Goal: Transaction & Acquisition: Book appointment/travel/reservation

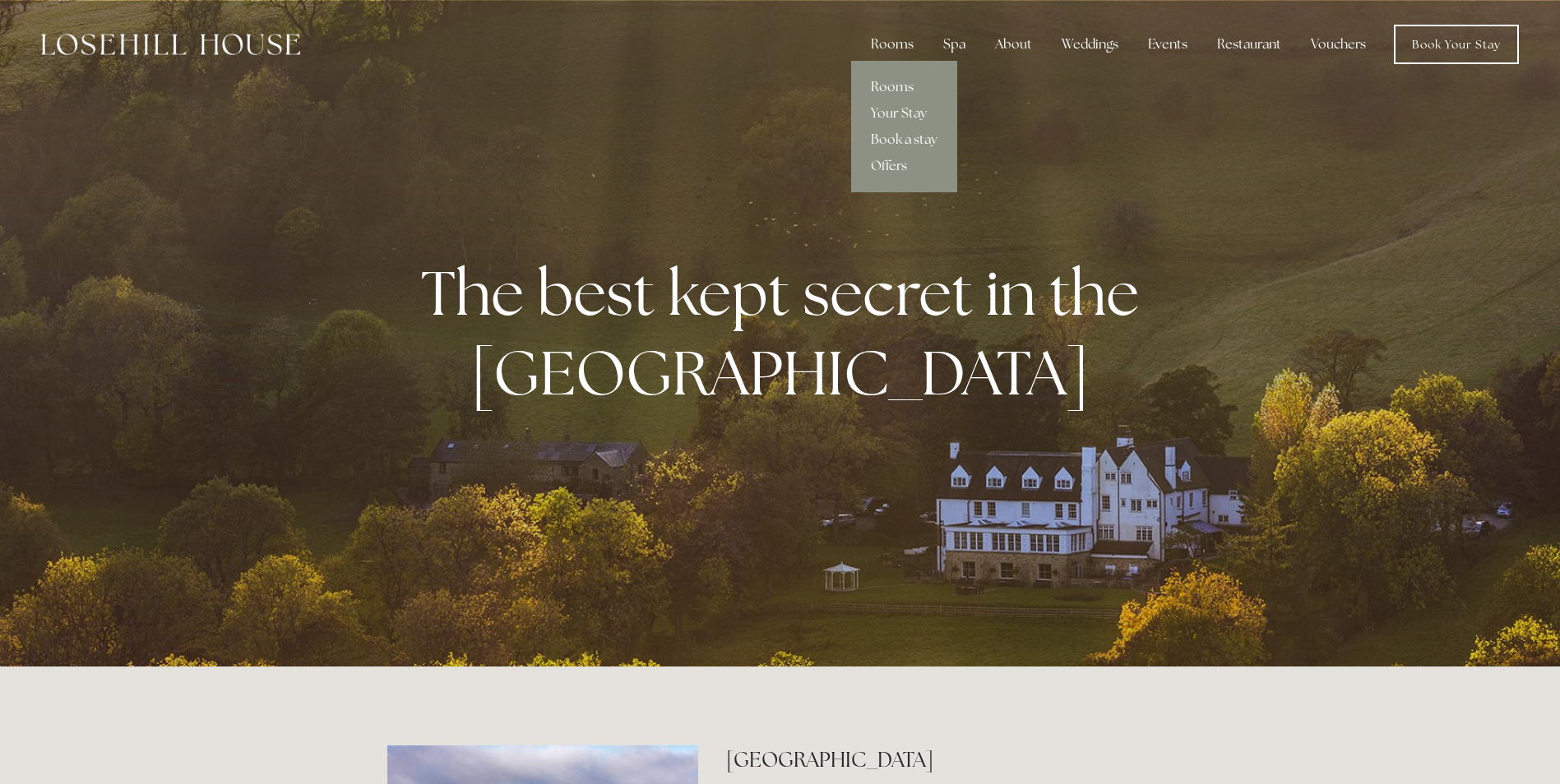
click at [901, 81] on link "Rooms" at bounding box center [904, 87] width 106 height 27
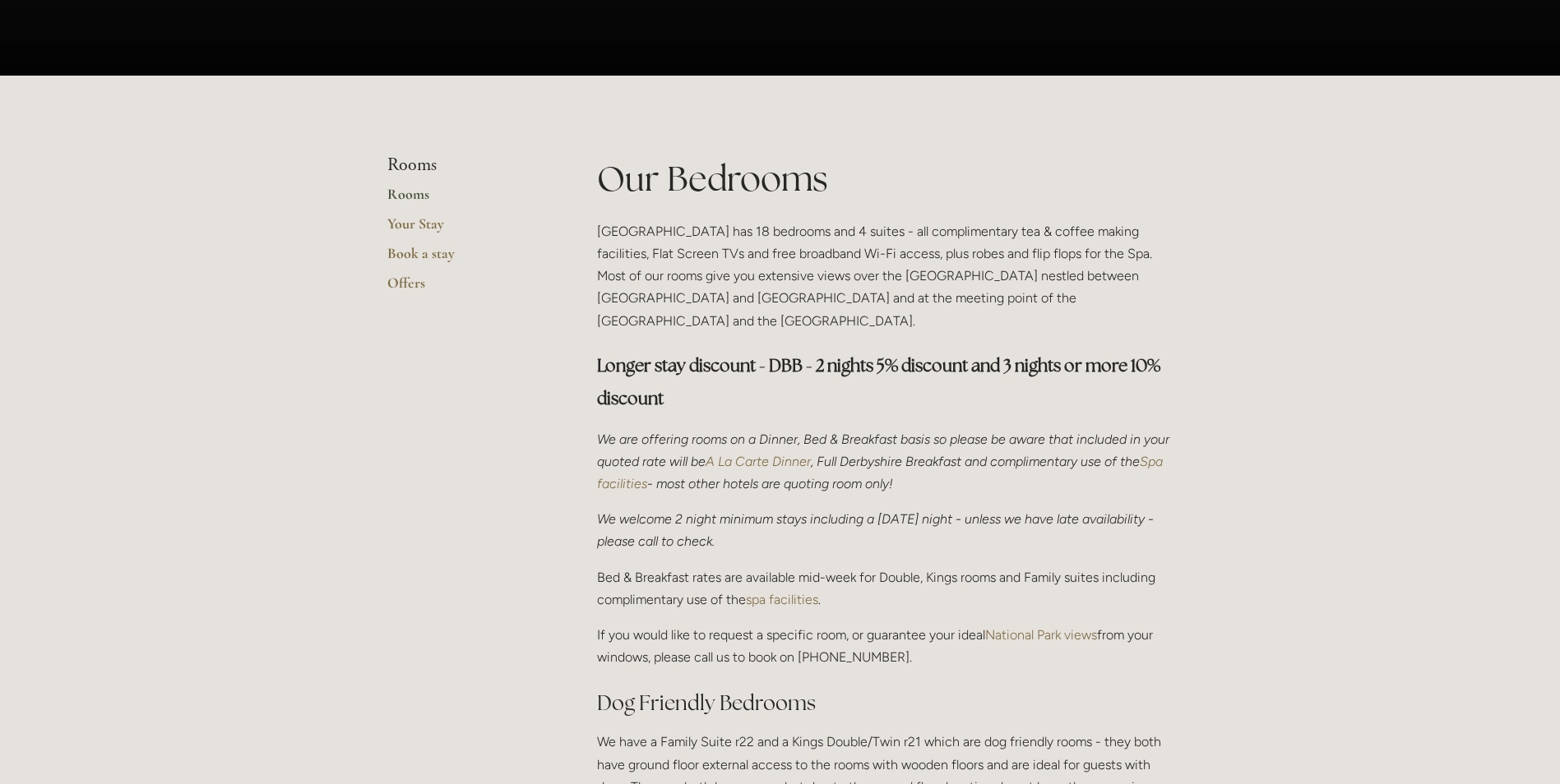
scroll to position [329, 0]
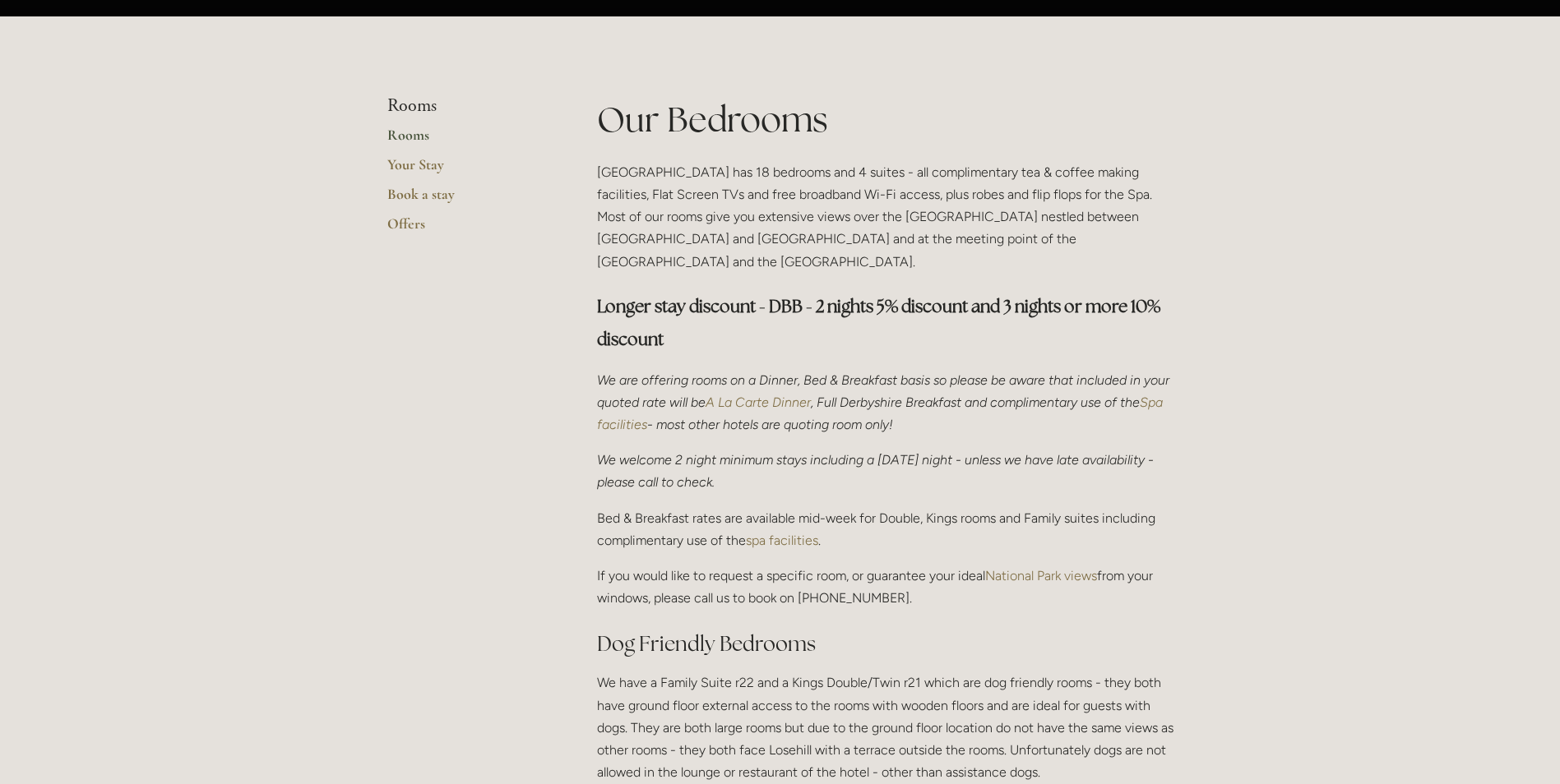
click at [420, 134] on link "Rooms" at bounding box center [465, 141] width 157 height 29
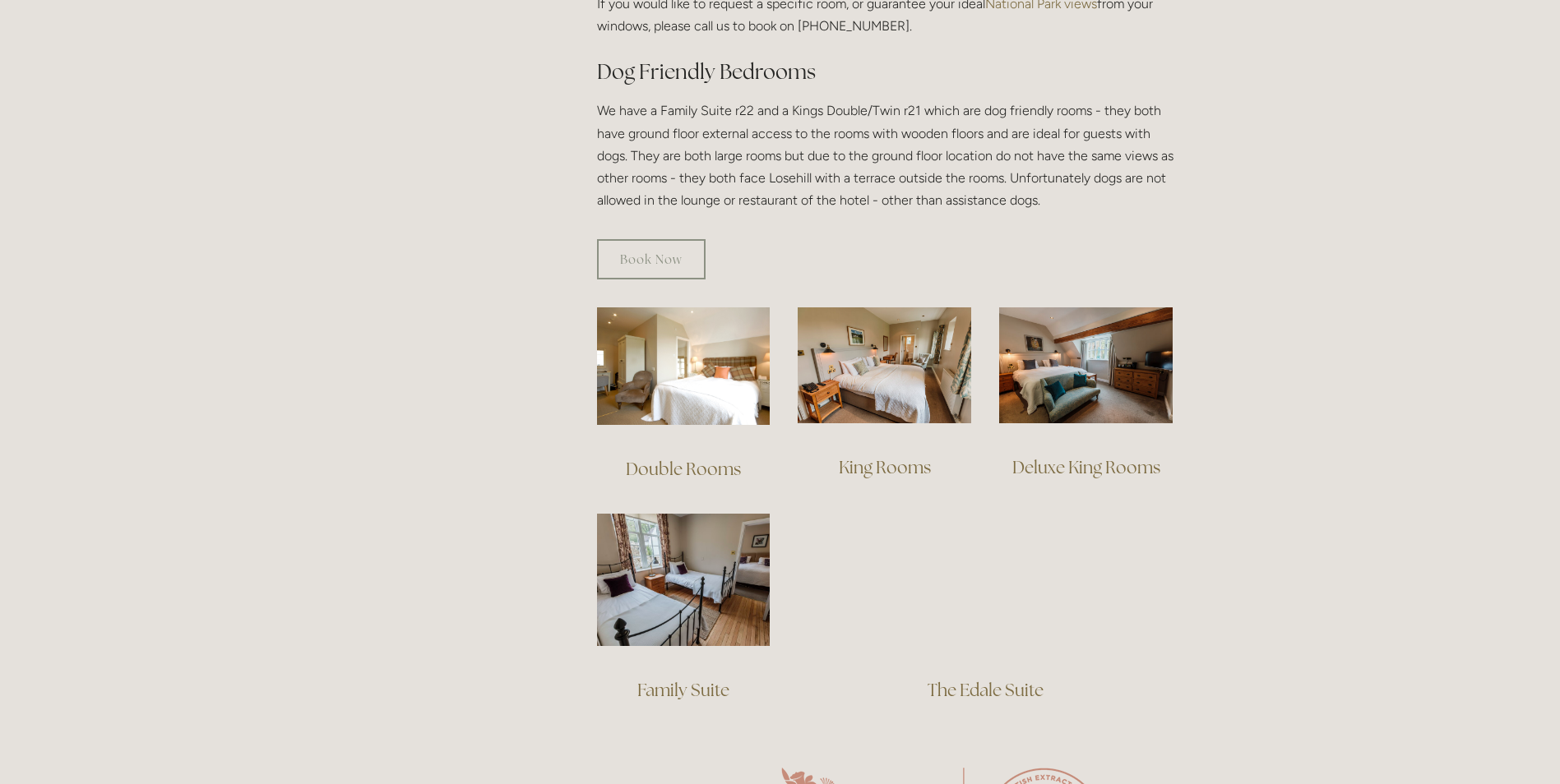
scroll to position [905, 0]
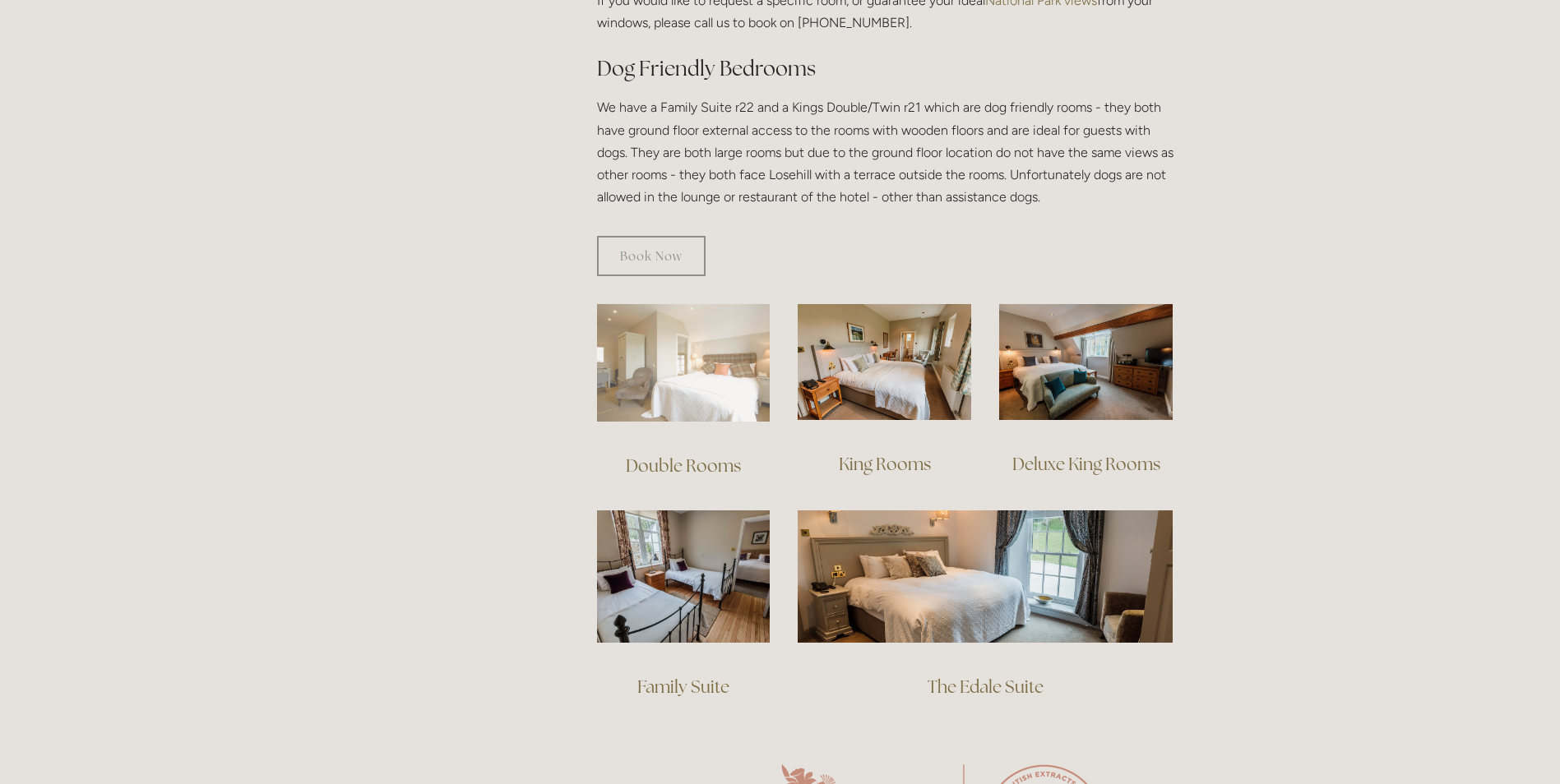
click at [692, 318] on img at bounding box center [684, 363] width 173 height 118
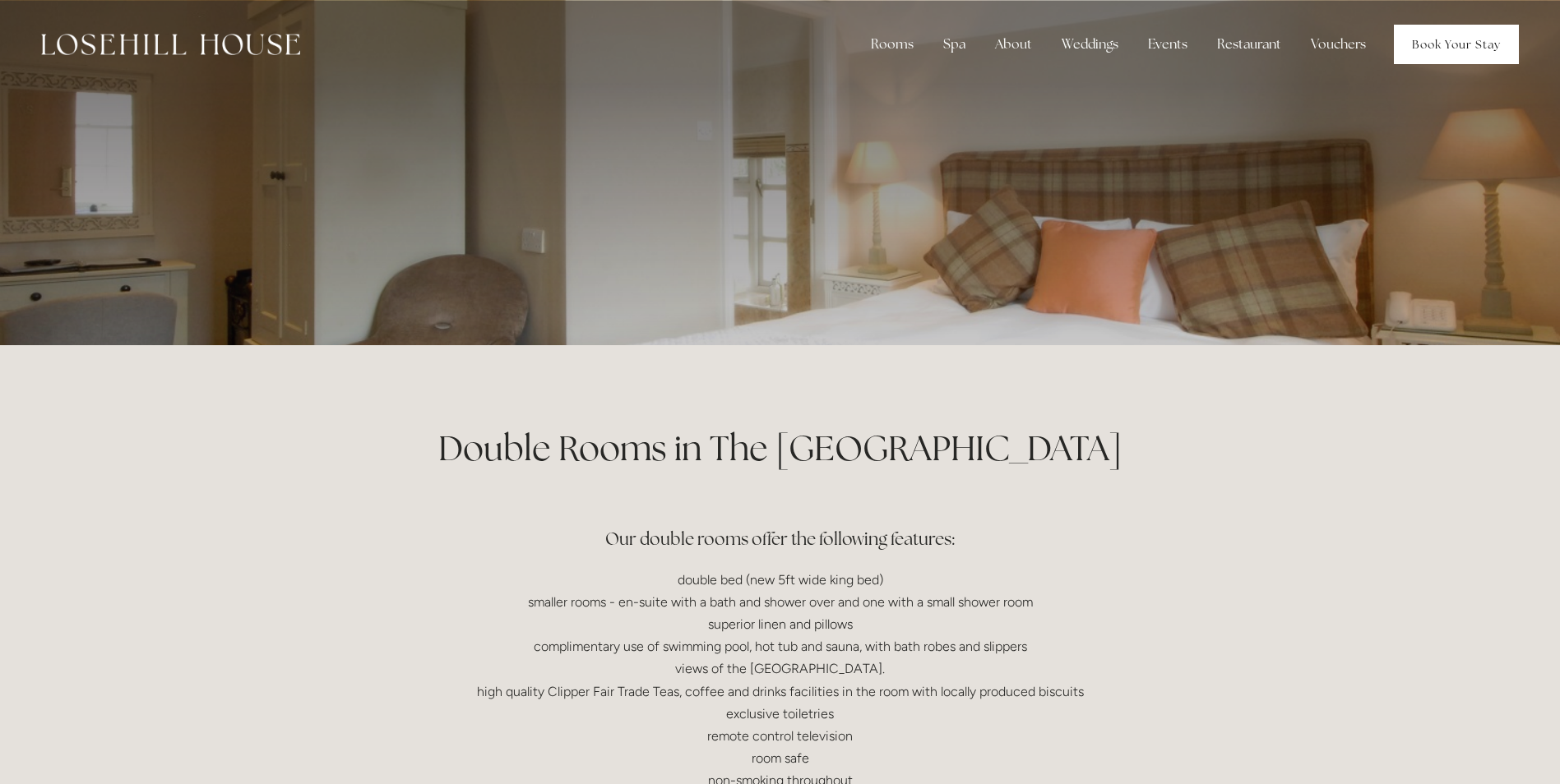
click at [1453, 29] on link "Book Your Stay" at bounding box center [1457, 44] width 125 height 40
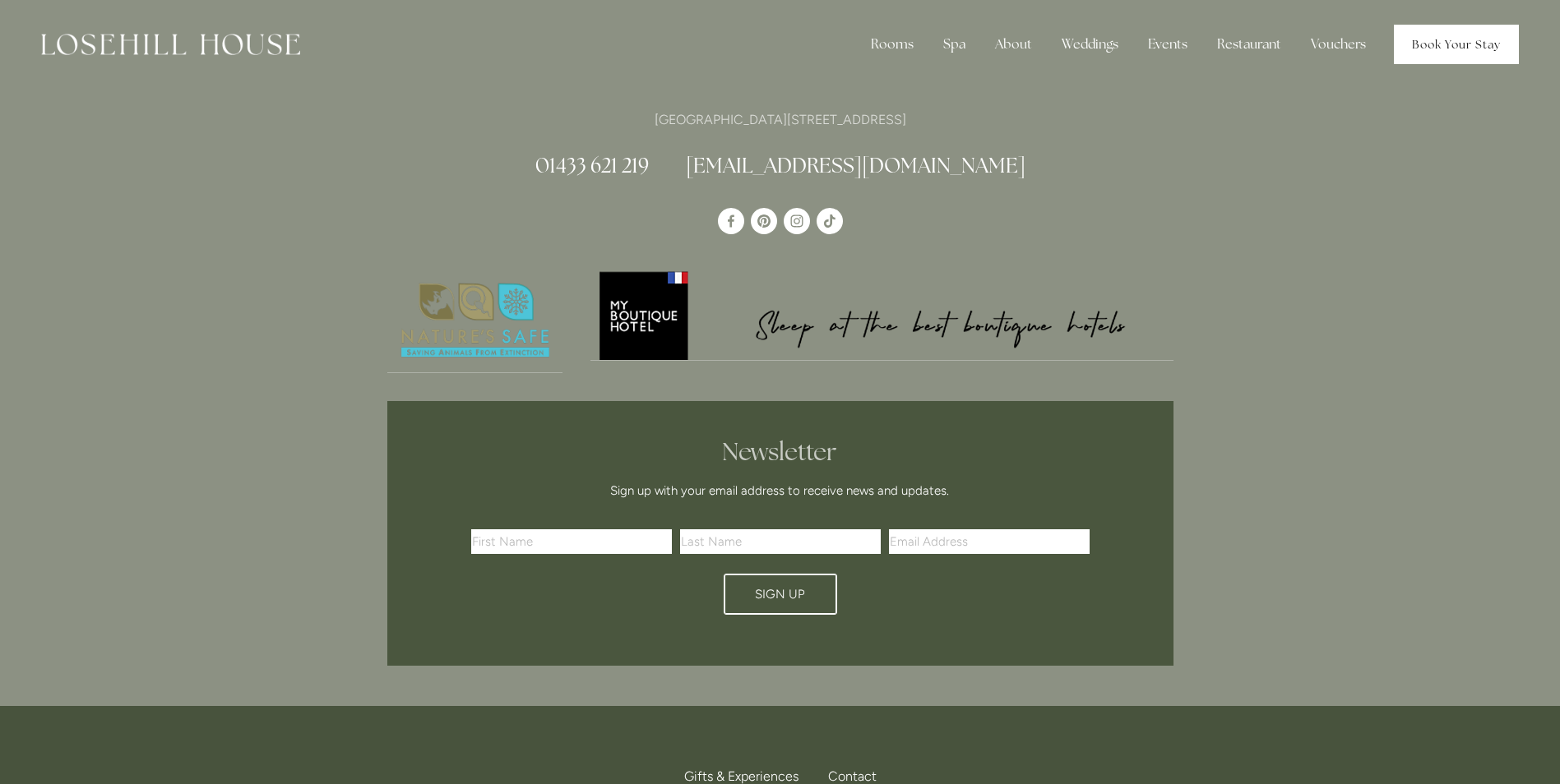
click at [1423, 52] on link "Book Your Stay" at bounding box center [1457, 44] width 125 height 40
